Goal: Task Accomplishment & Management: Manage account settings

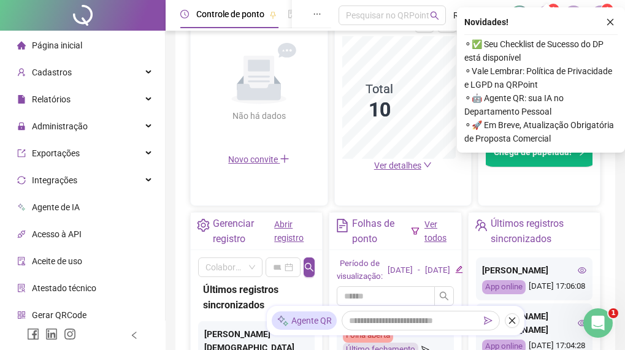
scroll to position [232, 0]
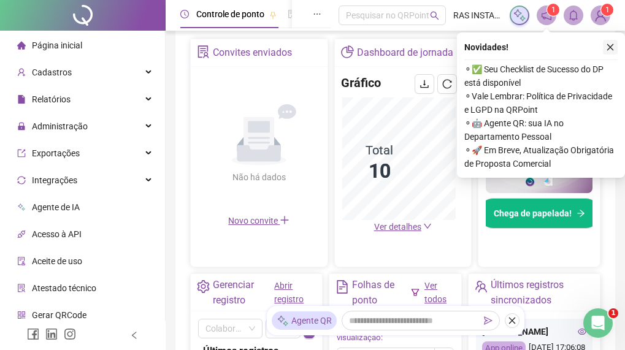
click at [610, 45] on icon "close" at bounding box center [610, 47] width 9 height 9
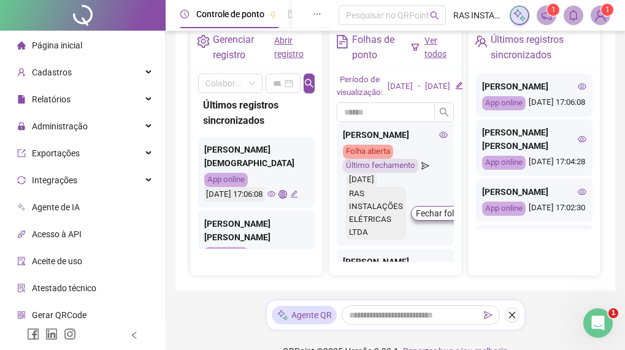
scroll to position [0, 0]
click at [250, 84] on span at bounding box center [230, 83] width 50 height 18
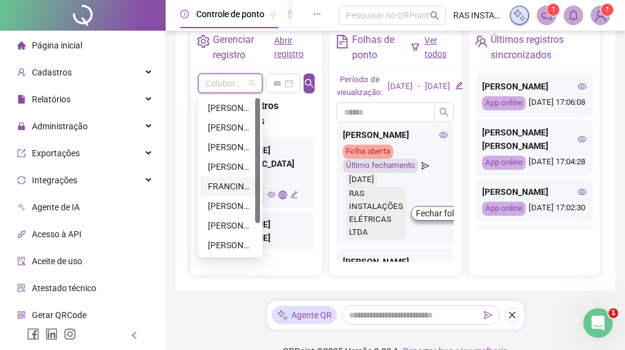
click at [235, 184] on div "FRANCINATO [PERSON_NAME] [PERSON_NAME]" at bounding box center [230, 186] width 45 height 13
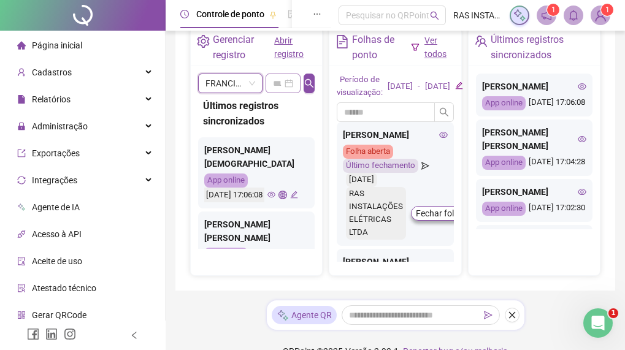
click at [294, 82] on div at bounding box center [283, 84] width 35 height 20
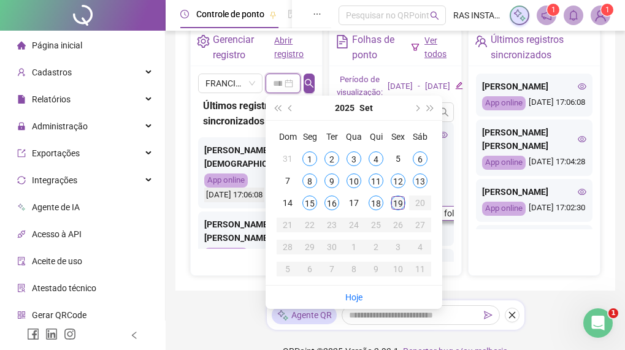
type input "**********"
click at [397, 202] on div "19" at bounding box center [398, 203] width 15 height 15
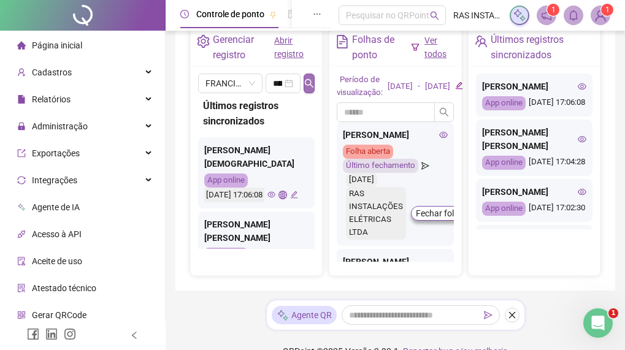
click at [307, 81] on icon "search" at bounding box center [309, 83] width 10 height 10
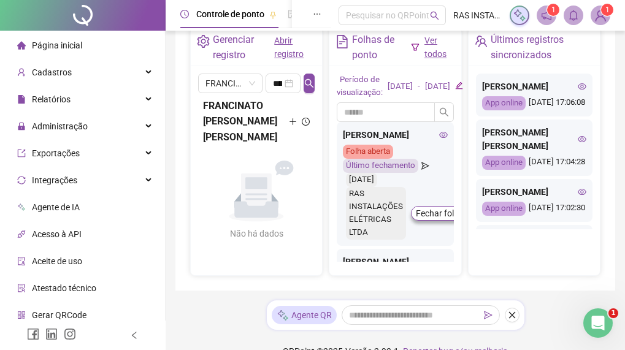
click at [294, 118] on icon "plus" at bounding box center [293, 122] width 8 height 8
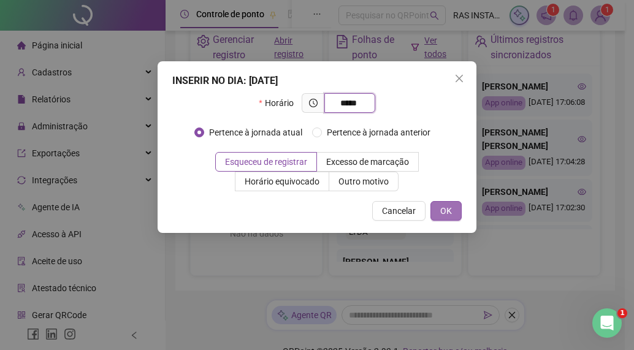
type input "*****"
click at [440, 210] on span "OK" at bounding box center [446, 210] width 12 height 13
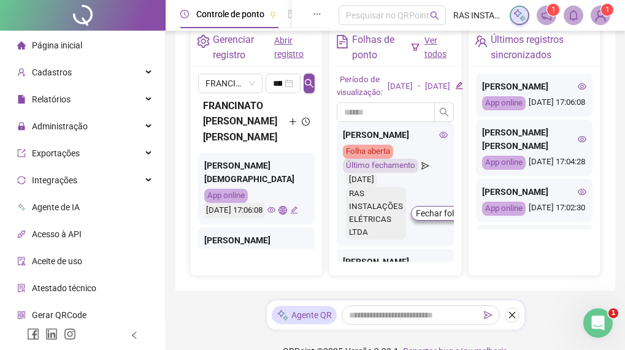
click at [549, 13] on sup "1" at bounding box center [553, 10] width 12 height 12
click at [549, 9] on sup "1" at bounding box center [553, 10] width 12 height 12
click at [605, 12] on span "1" at bounding box center [607, 10] width 4 height 9
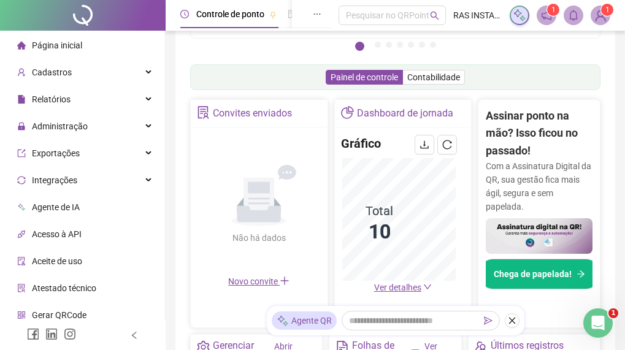
click at [547, 10] on sup "1" at bounding box center [553, 10] width 12 height 12
click at [543, 13] on icon "notification" at bounding box center [546, 15] width 10 height 10
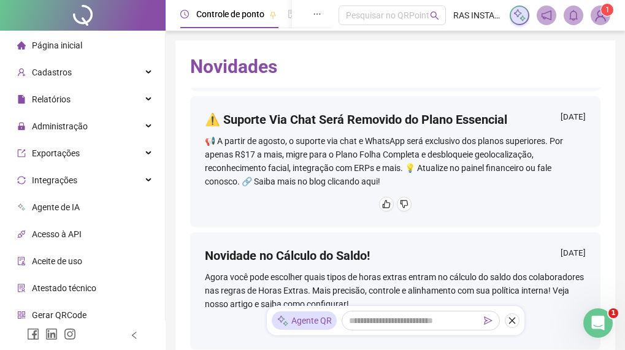
scroll to position [1042, 0]
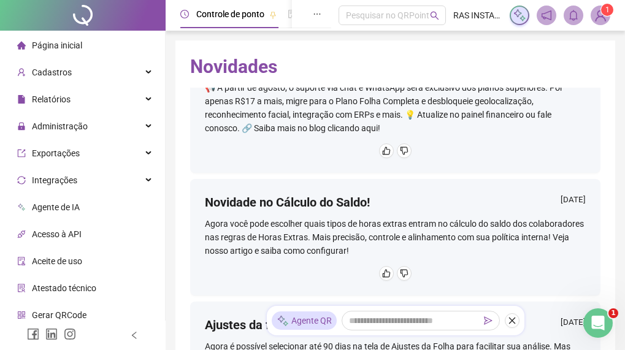
click at [595, 17] on img at bounding box center [600, 15] width 18 height 18
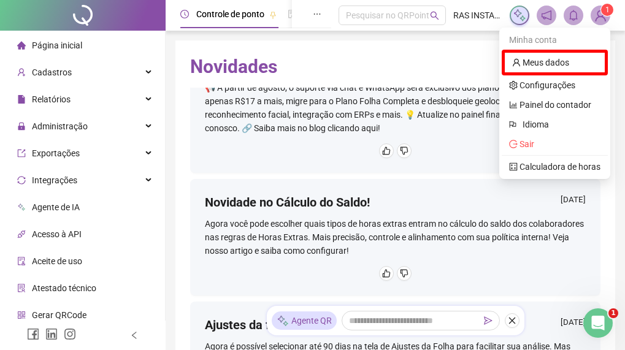
click at [604, 17] on img at bounding box center [600, 15] width 18 height 18
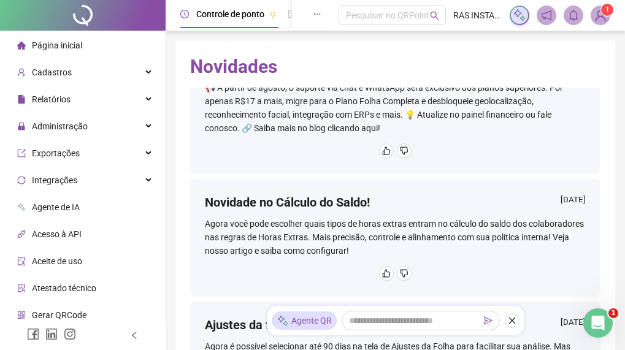
click at [598, 17] on img at bounding box center [600, 15] width 18 height 18
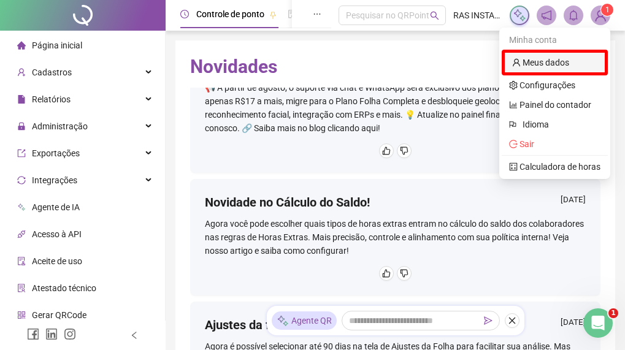
click at [569, 61] on link "Meus dados" at bounding box center [540, 63] width 57 height 10
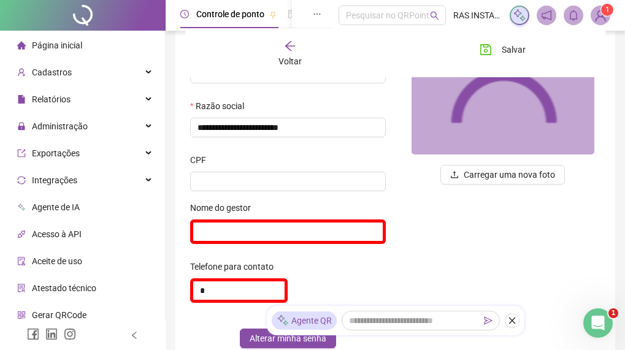
scroll to position [184, 0]
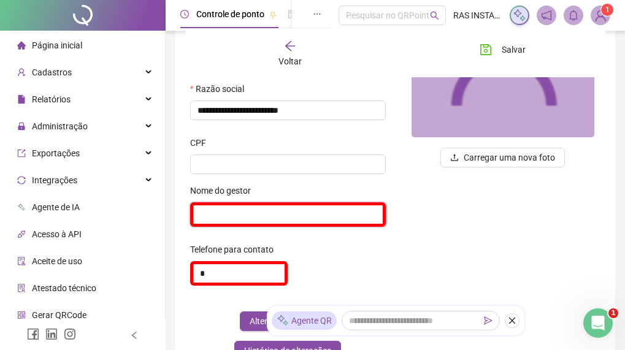
click at [233, 213] on input "text" at bounding box center [288, 214] width 196 height 25
type input "**********"
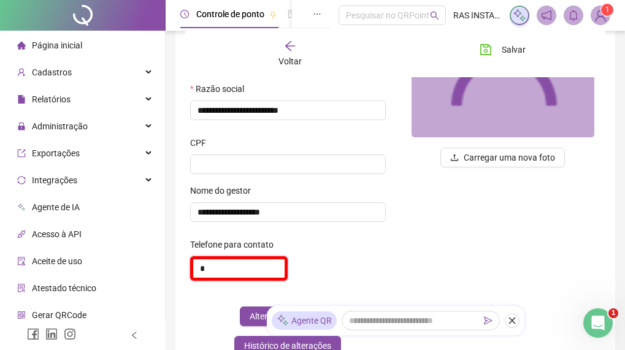
click at [256, 269] on input "*" at bounding box center [239, 268] width 98 height 25
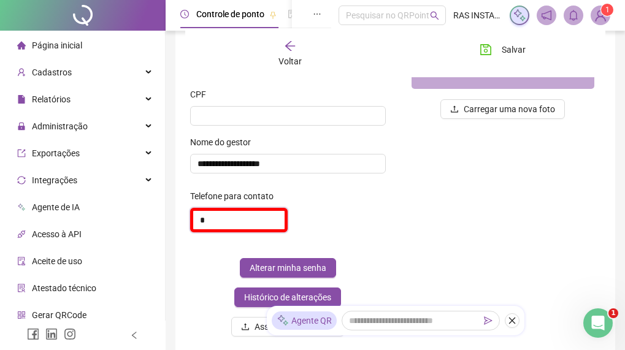
scroll to position [245, 0]
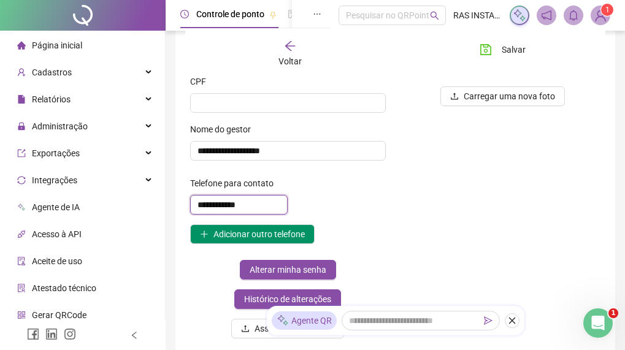
click at [204, 205] on input "**********" at bounding box center [239, 205] width 98 height 20
type input "**********"
click at [205, 96] on input at bounding box center [288, 103] width 196 height 20
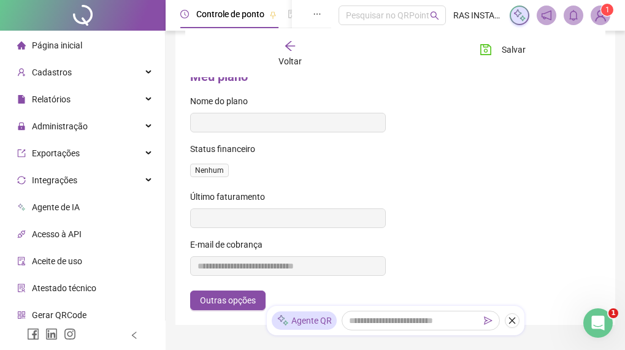
scroll to position [592, 0]
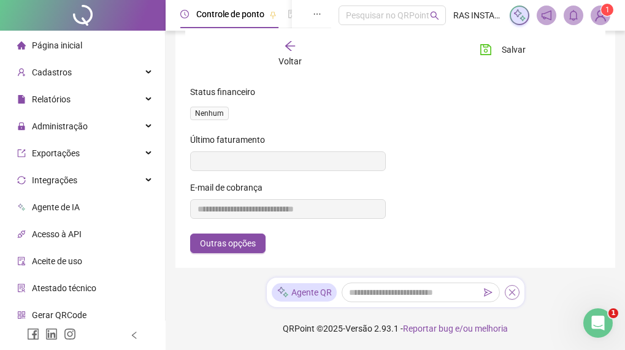
type input "**********"
click at [514, 293] on icon "close" at bounding box center [512, 292] width 9 height 9
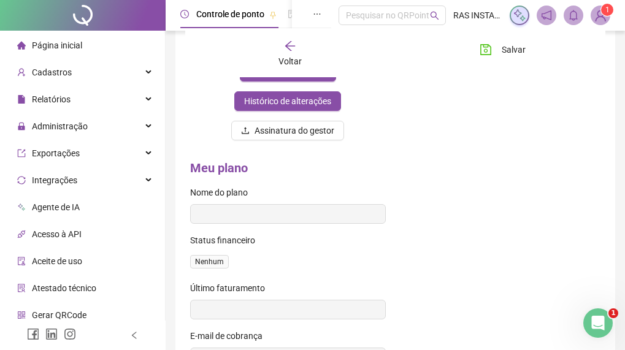
scroll to position [440, 0]
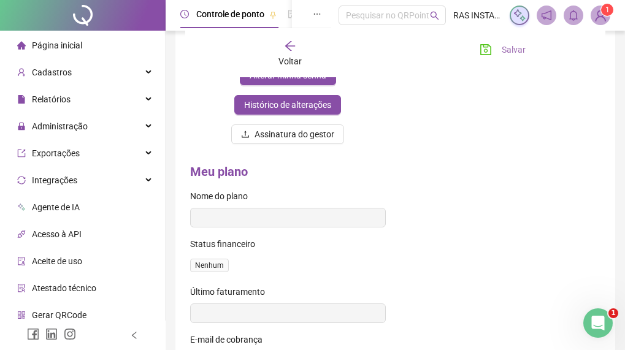
click at [509, 47] on span "Salvar" at bounding box center [514, 49] width 24 height 13
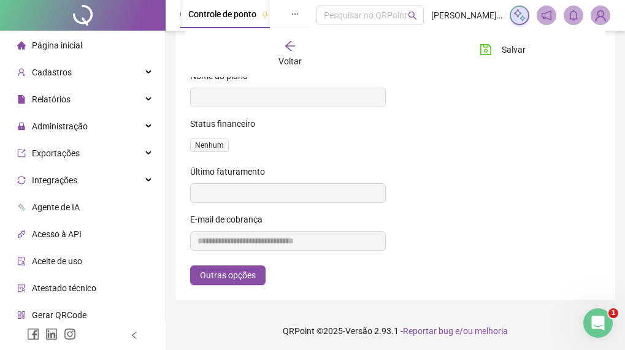
scroll to position [562, 0]
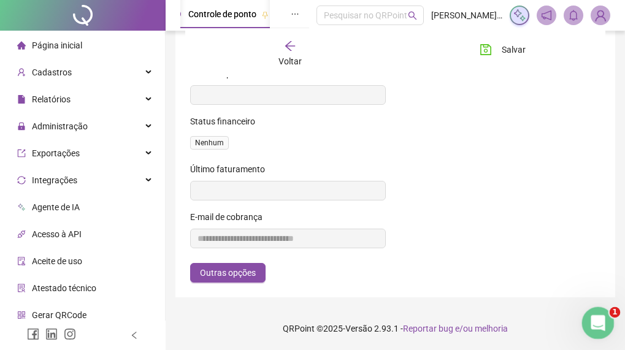
click at [598, 323] on icon "Abertura do Messenger da Intercom" at bounding box center [596, 322] width 20 height 20
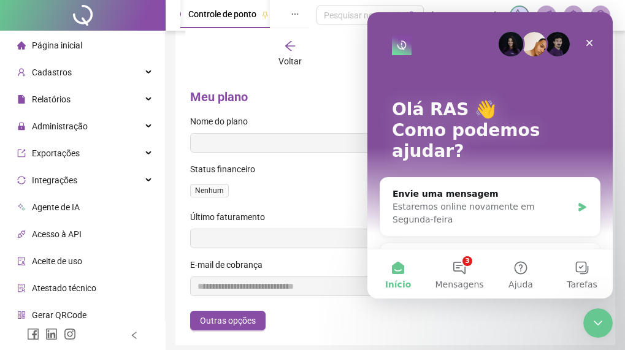
scroll to position [501, 0]
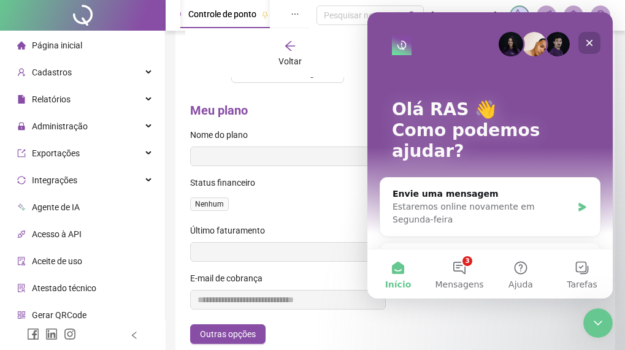
click at [587, 41] on icon "Fechar" at bounding box center [589, 43] width 7 height 7
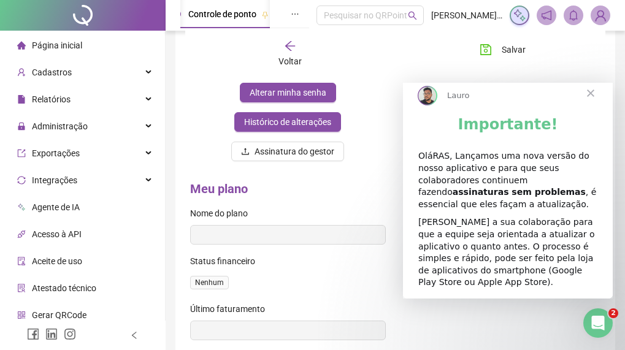
scroll to position [378, 0]
